Goal: Information Seeking & Learning: Find specific page/section

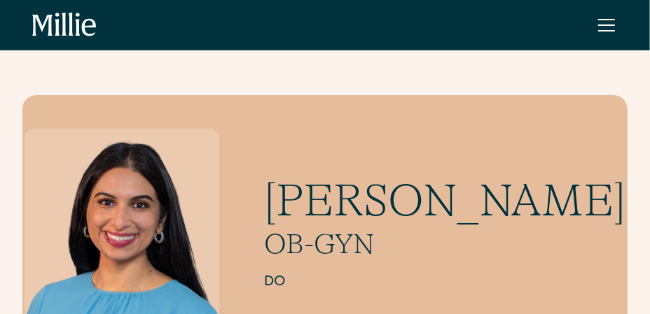
click at [605, 30] on div "menu" at bounding box center [606, 30] width 17 height 1
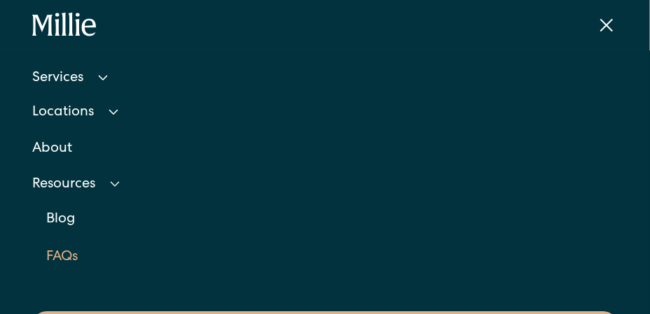
click at [116, 275] on link "FAQs" at bounding box center [331, 258] width 571 height 38
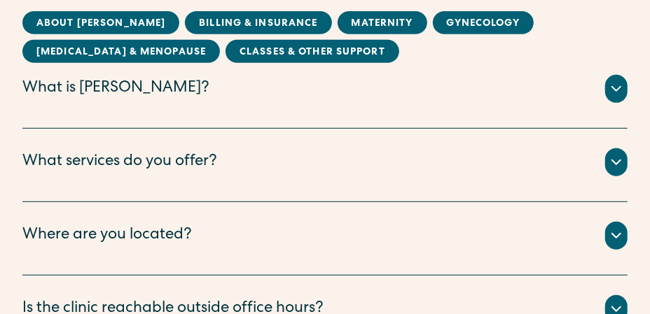
scroll to position [275, 0]
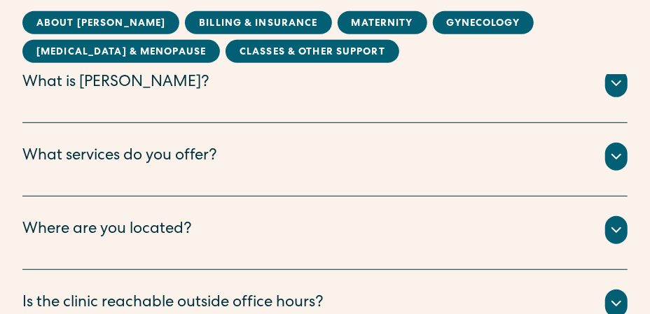
click at [613, 86] on icon at bounding box center [616, 83] width 17 height 17
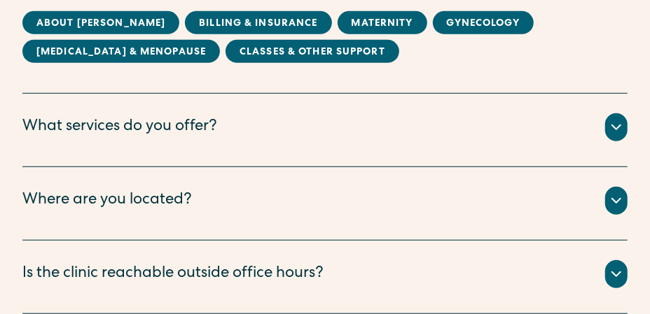
scroll to position [385, 0]
